Goal: Information Seeking & Learning: Check status

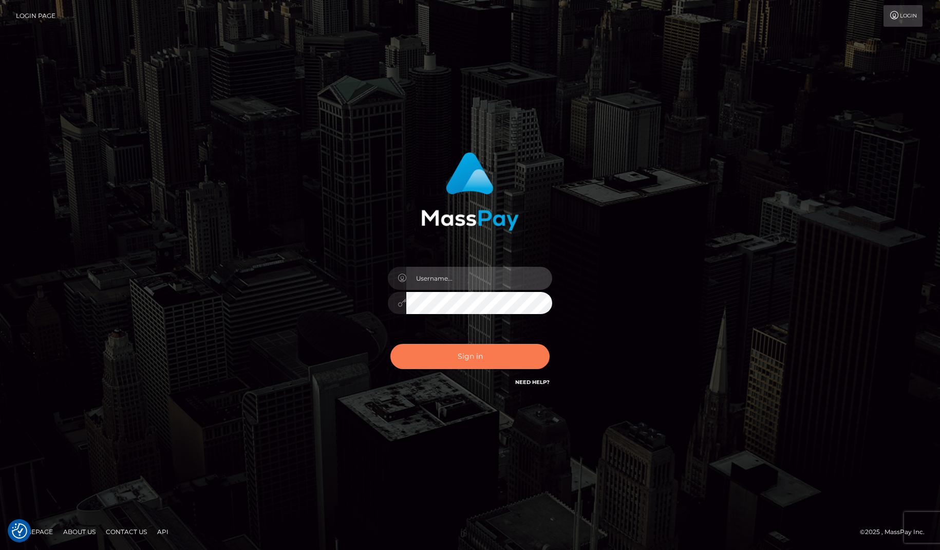
type input "lovely.ace"
click at [485, 363] on button "Sign in" at bounding box center [470, 356] width 159 height 25
click at [475, 354] on button "Sign in" at bounding box center [470, 356] width 159 height 25
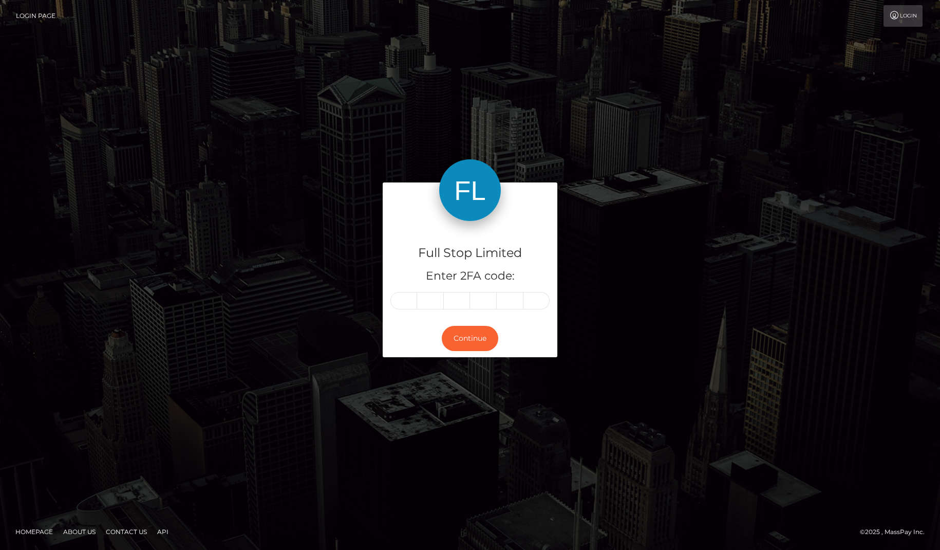
click at [408, 295] on input "text" at bounding box center [404, 300] width 27 height 17
type input "7"
type input "8"
type input "0"
type input "5"
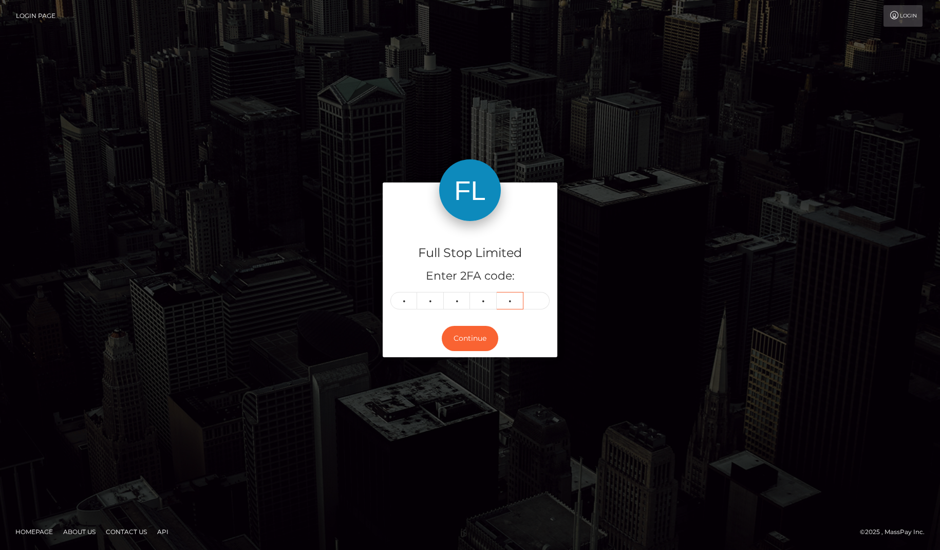
type input "2"
type input "9"
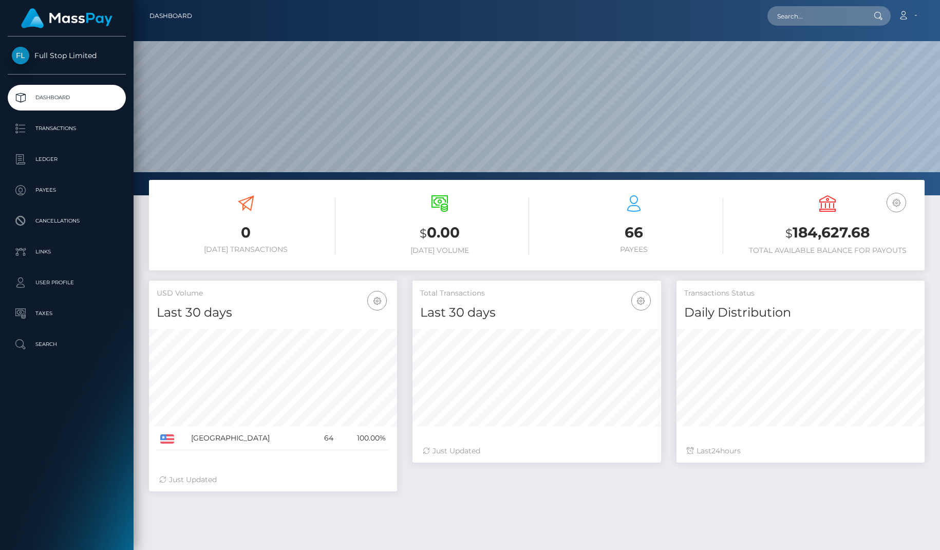
scroll to position [181, 248]
click at [848, 13] on input "text" at bounding box center [816, 16] width 97 height 20
paste input "4700"
click at [866, 15] on div at bounding box center [877, 16] width 27 height 20
click at [844, 12] on input "4700" at bounding box center [816, 16] width 97 height 20
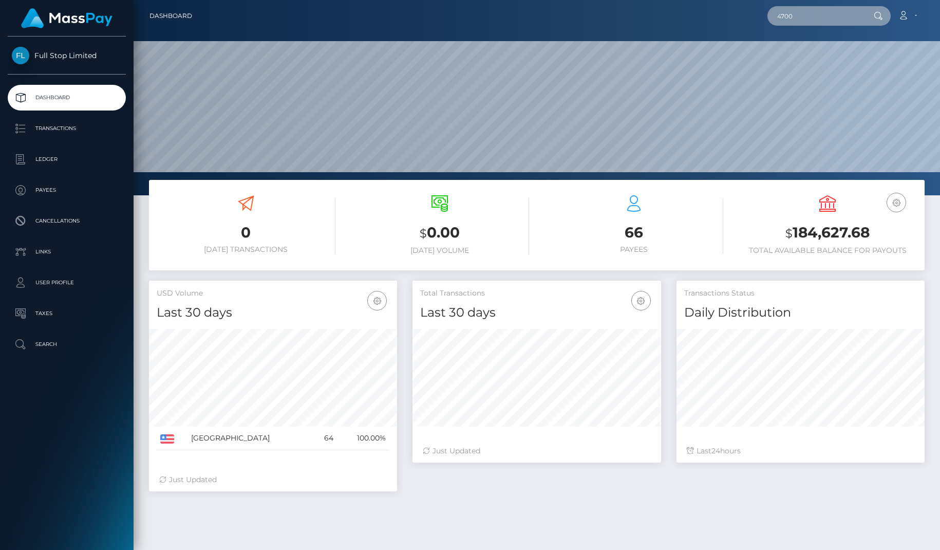
drag, startPoint x: 821, startPoint y: 11, endPoint x: 708, endPoint y: 28, distance: 114.8
click at [708, 28] on nav "Dashboard 4700 Loading... Loading..." at bounding box center [537, 16] width 807 height 32
paste input "120ec780-17d5-4cbc-8d04-3d72f9a4c45e"
type input "120ec780-17d5-4cbc-8d04-3d72f9a4c45e"
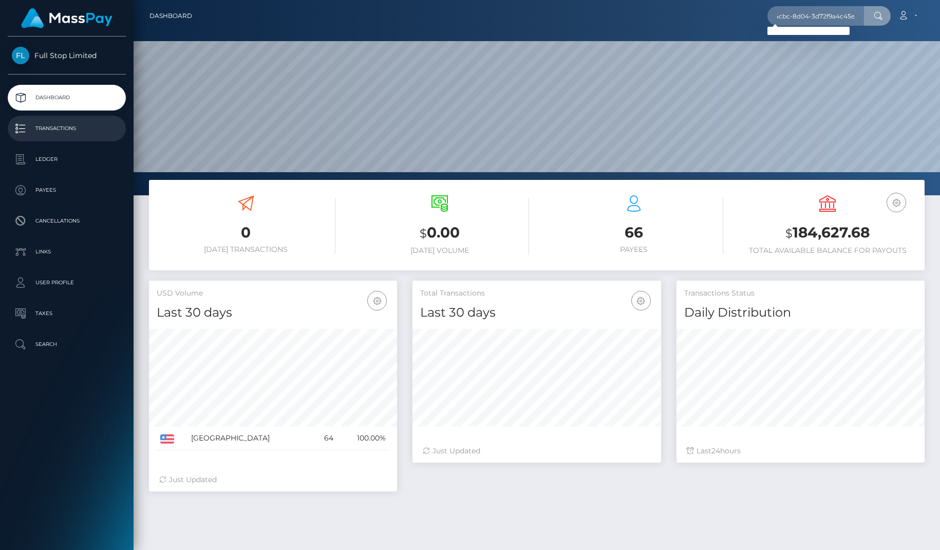
click at [60, 127] on p "Transactions" at bounding box center [67, 128] width 110 height 15
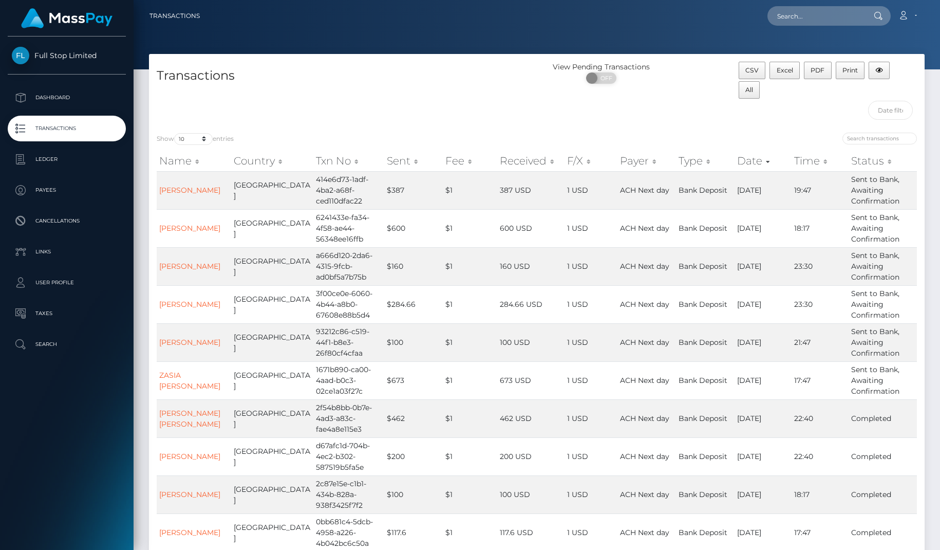
drag, startPoint x: 477, startPoint y: 73, endPoint x: 736, endPoint y: 86, distance: 259.3
click at [477, 73] on h4 "Transactions" at bounding box center [343, 76] width 373 height 18
click at [800, 13] on input "text" at bounding box center [816, 16] width 97 height 20
paste input "25406195"
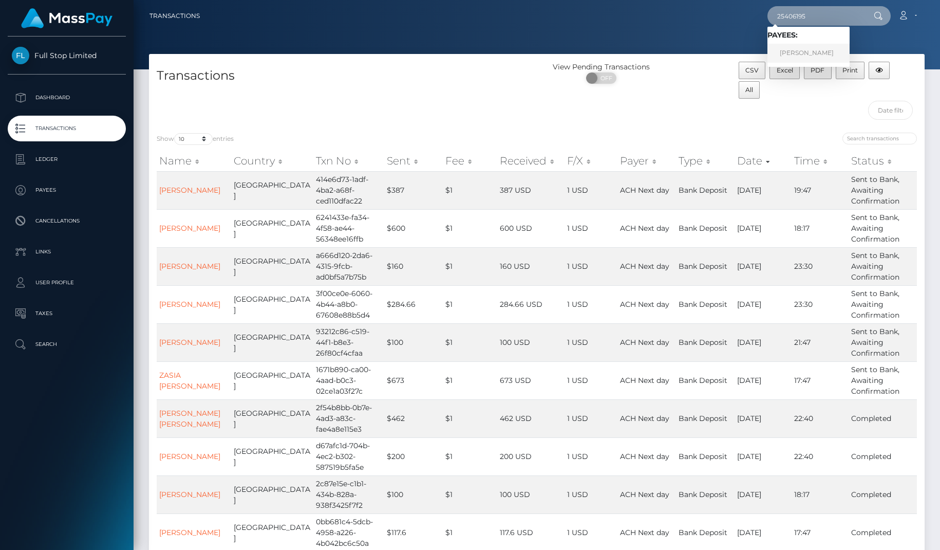
type input "25406195"
click at [826, 54] on link "Bryan Underwood" at bounding box center [809, 53] width 82 height 19
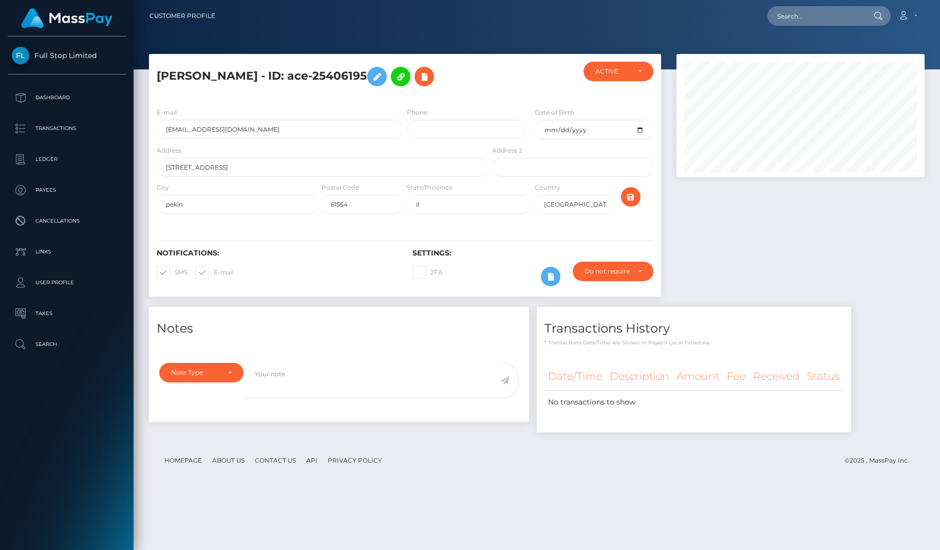
scroll to position [123, 248]
click at [77, 126] on p "Transactions" at bounding box center [67, 128] width 110 height 15
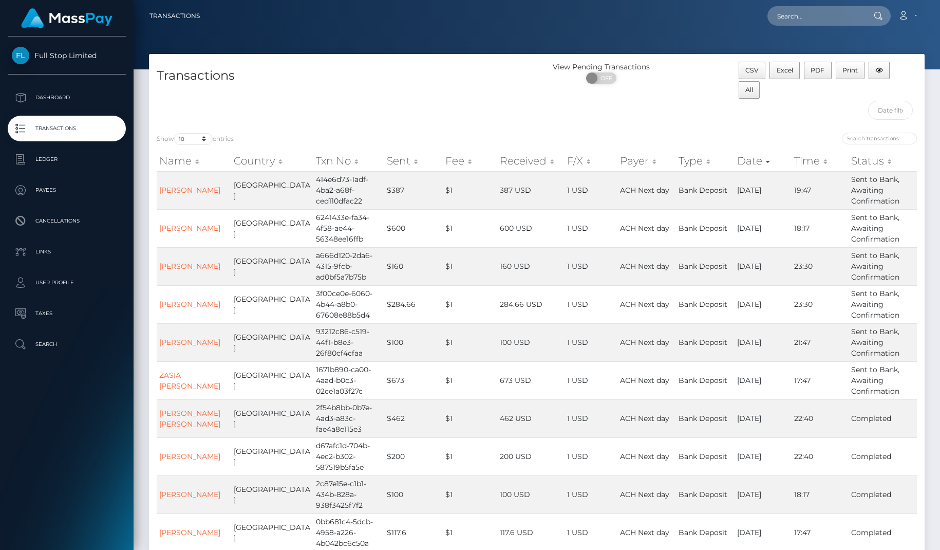
drag, startPoint x: 484, startPoint y: 91, endPoint x: 677, endPoint y: 111, distance: 194.3
click at [484, 91] on div "Transactions" at bounding box center [343, 93] width 388 height 63
click at [880, 136] on input "search" at bounding box center [880, 139] width 75 height 12
paste input "4700"
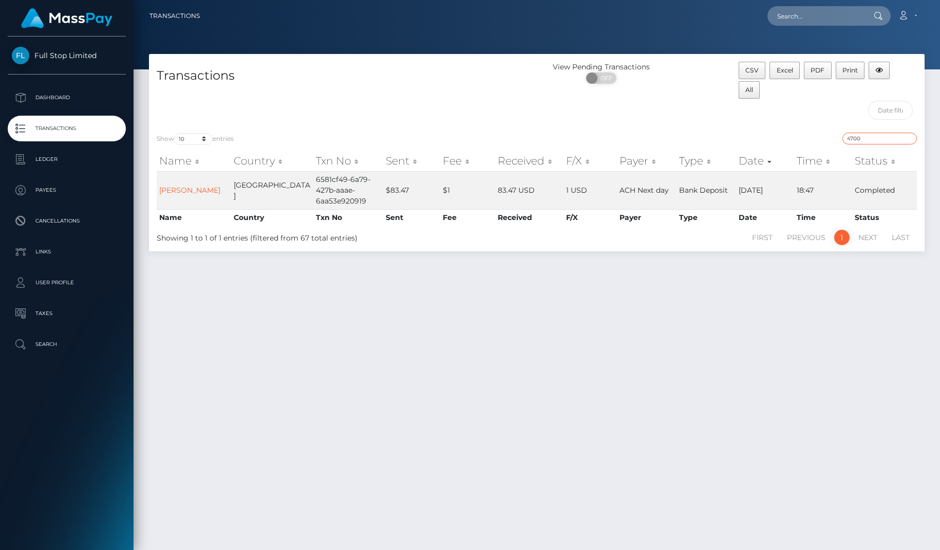
click at [872, 134] on input "4700" at bounding box center [880, 139] width 75 height 12
paste input "f5ea5056-1672-484f-b16e-f2e6c9affd69"
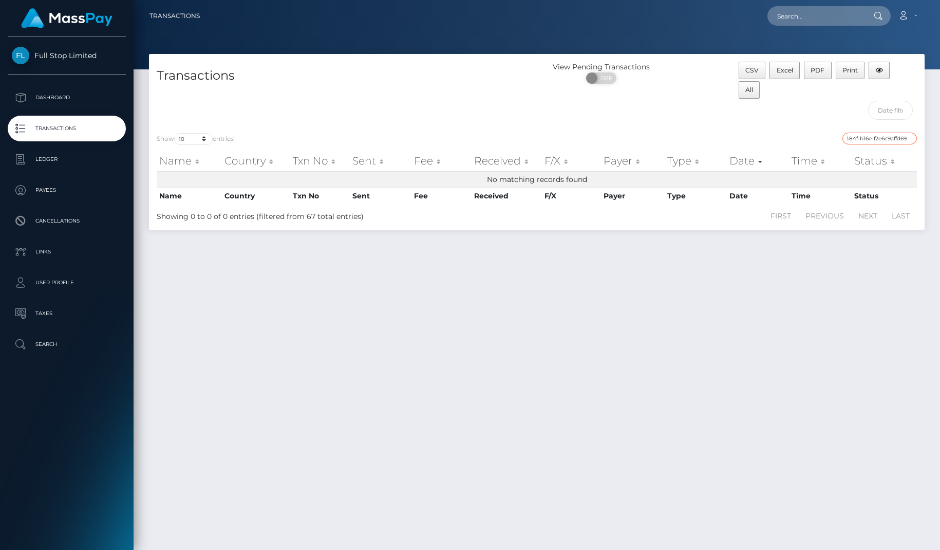
type input "f5ea5056-1672-484f-b16e-f2e6c9affd69"
click at [816, 10] on input "text" at bounding box center [816, 16] width 97 height 20
paste input "f5ea5056-1672-484f-b16e-f2e6c9affd69"
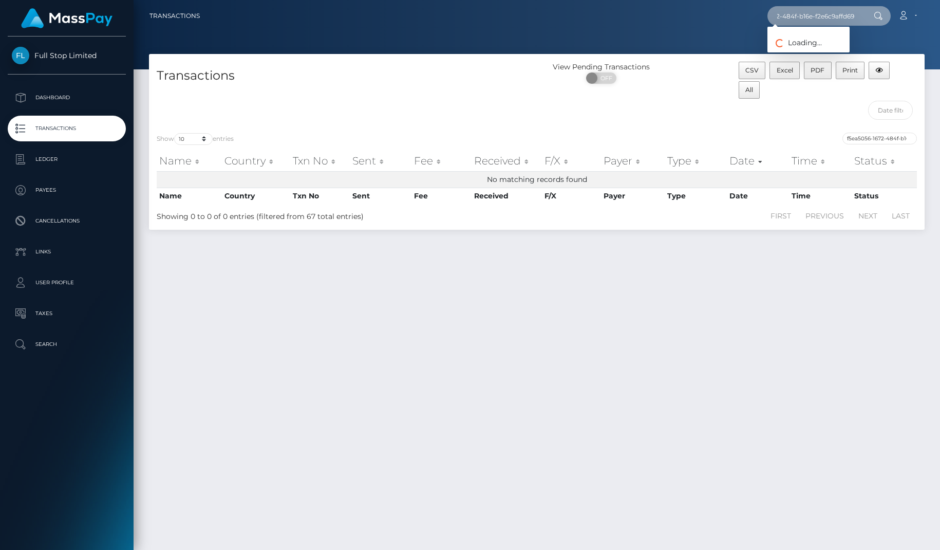
type input "f5ea5056-1672-484f-b16e-f2e6c9affd69"
drag, startPoint x: 54, startPoint y: 129, endPoint x: 79, endPoint y: 134, distance: 25.1
click at [54, 129] on p "Transactions" at bounding box center [67, 128] width 110 height 15
click at [836, 17] on input "text" at bounding box center [816, 16] width 97 height 20
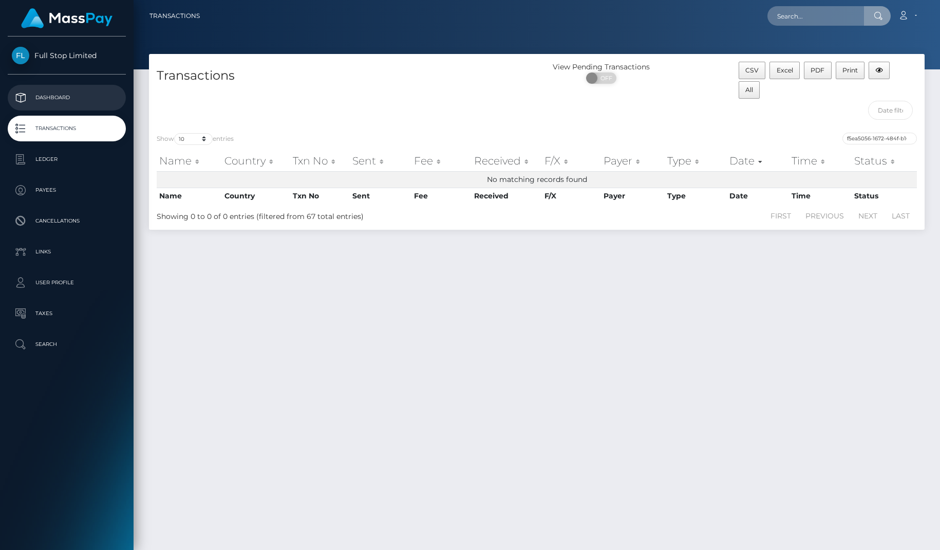
click at [85, 106] on link "Dashboard" at bounding box center [67, 98] width 118 height 26
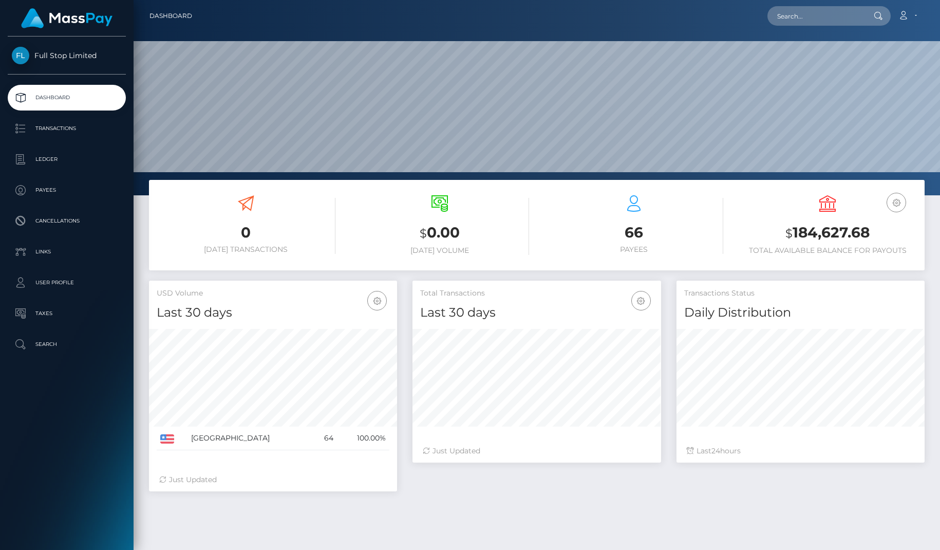
scroll to position [181, 248]
click at [834, 8] on input "text" at bounding box center [816, 16] width 97 height 20
paste input "f5ea5056-1672-484f-b16e-f2e6c9affd69"
drag, startPoint x: 429, startPoint y: 506, endPoint x: 429, endPoint y: 517, distance: 11.3
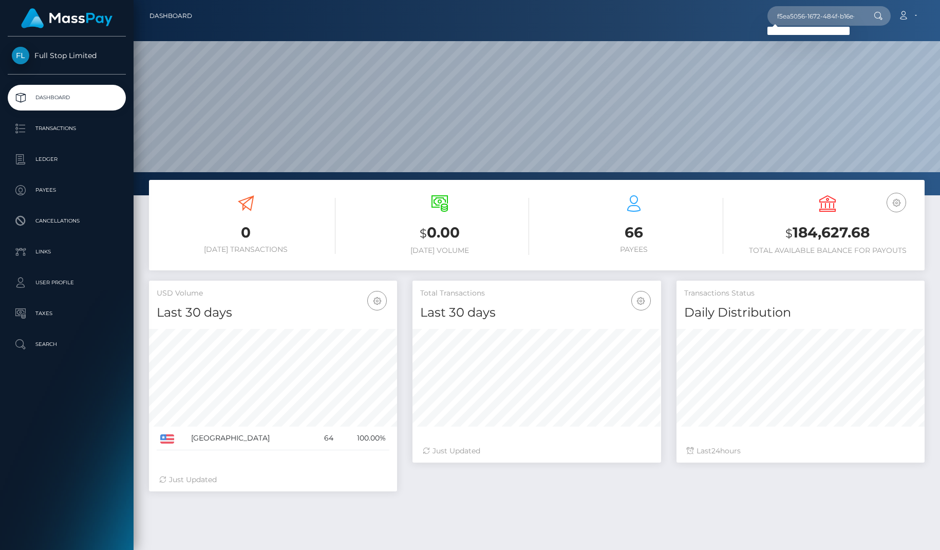
click at [429, 512] on div "0 Today Transactions $ 0.00 Today Volume 66 Payees" at bounding box center [537, 423] width 807 height 487
drag, startPoint x: 524, startPoint y: 3, endPoint x: 554, endPoint y: 1, distance: 29.9
click at [524, 3] on nav "Dashboard f5ea5056-1672-484f-b16e-f2e6c9affd69 Loading... Loading... Account Lo…" at bounding box center [537, 16] width 807 height 32
click at [834, 18] on input "f5ea5056-1672-484f-b16e-f2e6c9affd69" at bounding box center [816, 16] width 97 height 20
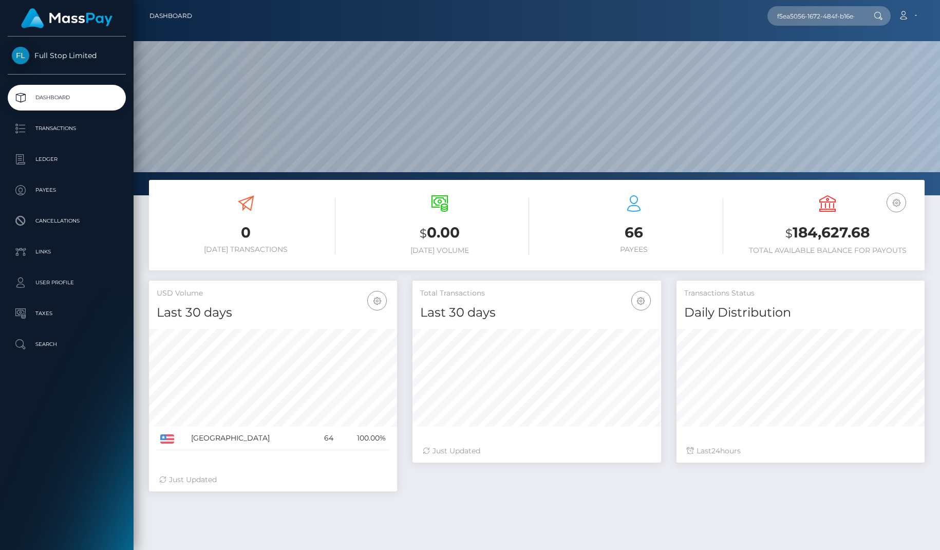
drag, startPoint x: 553, startPoint y: 516, endPoint x: 422, endPoint y: 324, distance: 233.0
click at [553, 514] on div "0 Today Transactions $ 0.00 Today Volume 66 Payees" at bounding box center [537, 423] width 807 height 487
click at [478, 2] on nav "Dashboard f5ea5056-1672-484f-b16e-f2e6c9affd69 Loading... Loading... Account Lo…" at bounding box center [537, 16] width 807 height 32
click at [823, 14] on input "f5ea5056-1672-484f-b16e-f2e6c9affd69" at bounding box center [816, 16] width 97 height 20
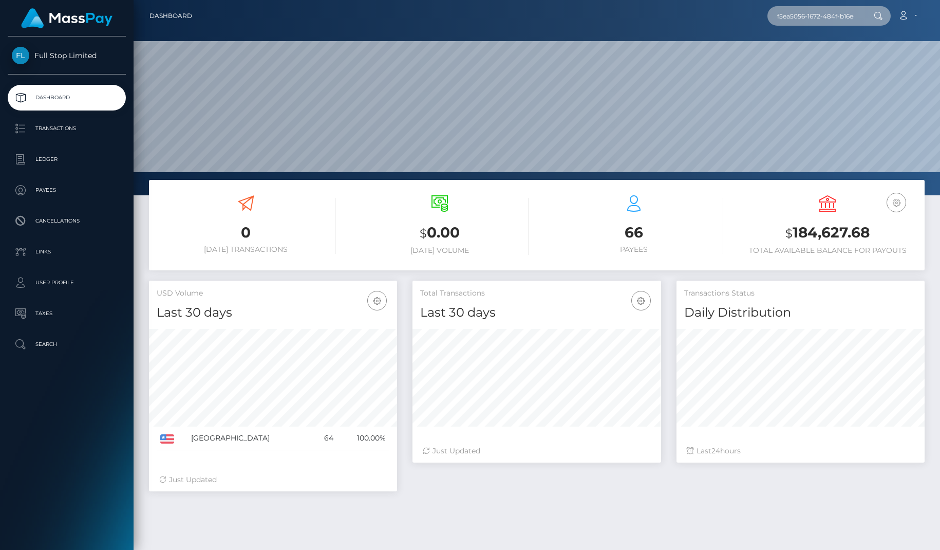
click at [823, 14] on input "f5ea5056-1672-484f-b16e-f2e6c9affd69" at bounding box center [816, 16] width 97 height 20
paste input "25406195"
type input "25406195"
click at [813, 49] on link "Bryan Underwood" at bounding box center [809, 53] width 82 height 19
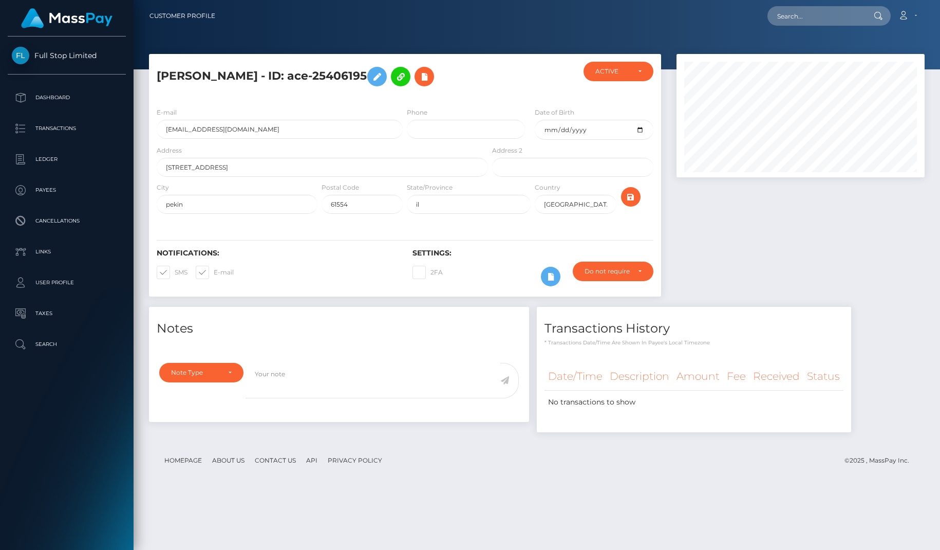
scroll to position [123, 248]
click at [563, 486] on div "[PERSON_NAME] - ID: ace-25406195 ACTIVE" at bounding box center [537, 297] width 807 height 487
click at [529, 482] on div "[PERSON_NAME] - ID: ace-25406195 ACTIVE" at bounding box center [537, 297] width 807 height 487
click at [555, 27] on nav "Customer Profile Loading... Loading... Account" at bounding box center [537, 16] width 807 height 32
